Goal: Navigation & Orientation: Go to known website

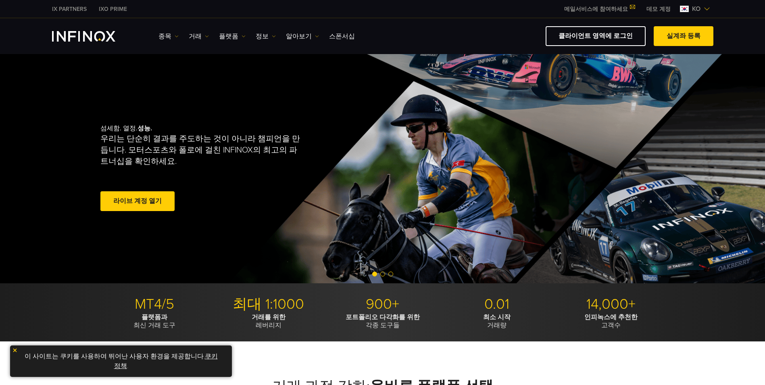
click at [593, 35] on link "클라이언트 영역에 로그인" at bounding box center [596, 36] width 100 height 20
click at [609, 36] on link "클라이언트 영역에 로그인" at bounding box center [596, 36] width 100 height 20
